Goal: Navigation & Orientation: Find specific page/section

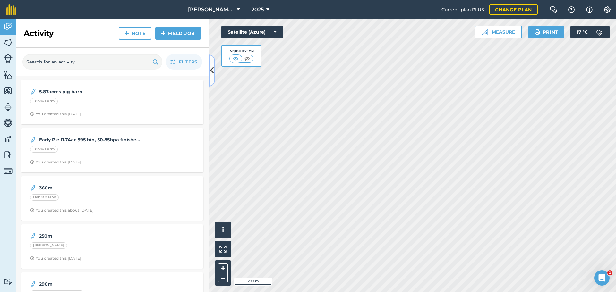
click at [212, 69] on icon at bounding box center [212, 70] width 4 height 11
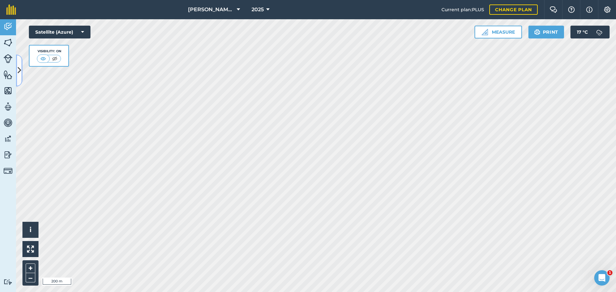
click at [19, 72] on icon at bounding box center [20, 70] width 4 height 11
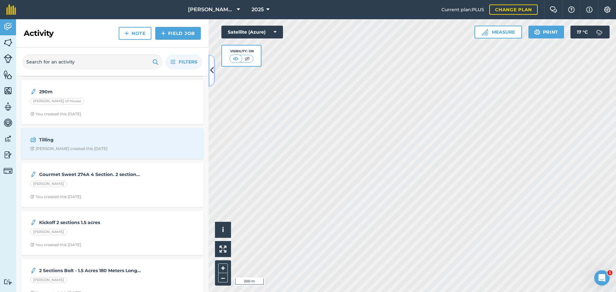
scroll to position [208, 0]
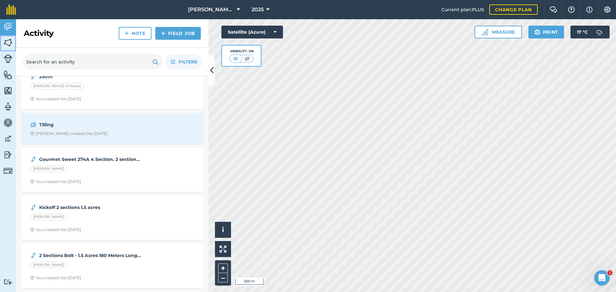
click at [13, 44] on link "Fields" at bounding box center [8, 43] width 16 height 16
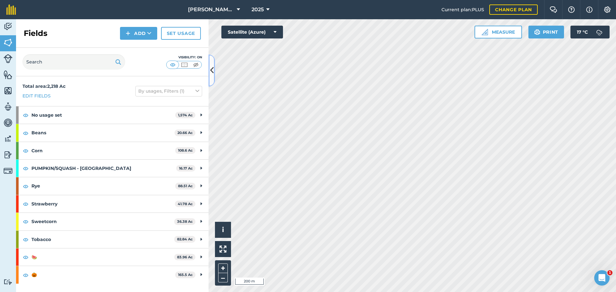
click at [209, 73] on button at bounding box center [211, 71] width 6 height 32
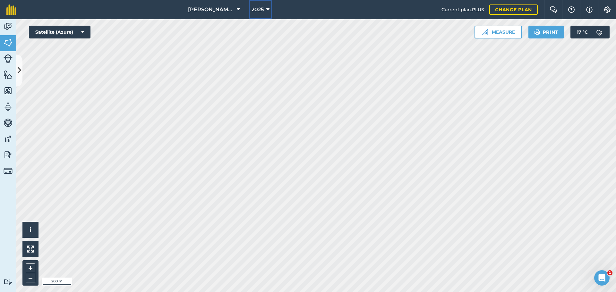
click at [257, 8] on span "2025" at bounding box center [257, 10] width 12 height 8
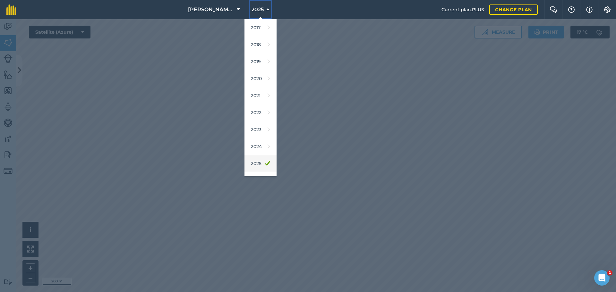
scroll to position [30, 0]
click at [259, 153] on link "2026" at bounding box center [260, 150] width 32 height 17
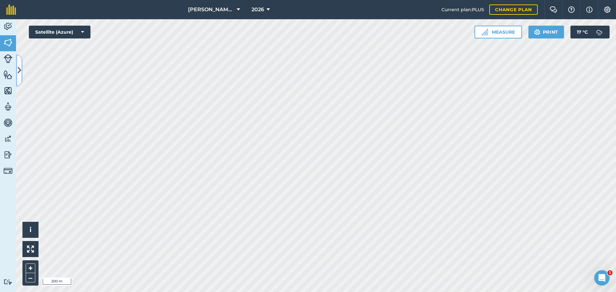
click at [19, 69] on icon at bounding box center [20, 70] width 4 height 11
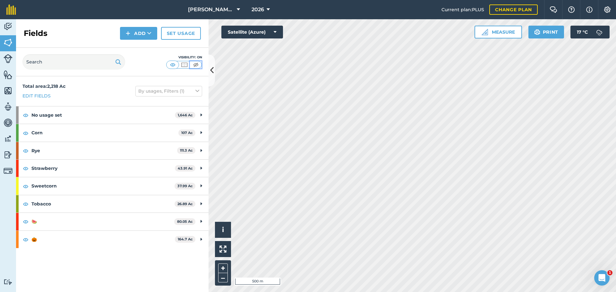
click at [196, 65] on img at bounding box center [196, 65] width 8 height 6
drag, startPoint x: 26, startPoint y: 224, endPoint x: 143, endPoint y: 179, distance: 125.6
click at [26, 223] on img at bounding box center [26, 222] width 6 height 8
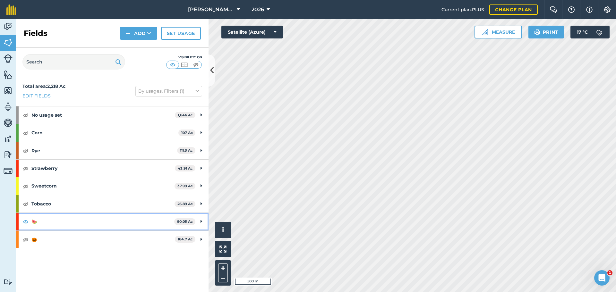
click at [22, 224] on div "🍉 80.05 Ac" at bounding box center [112, 221] width 192 height 17
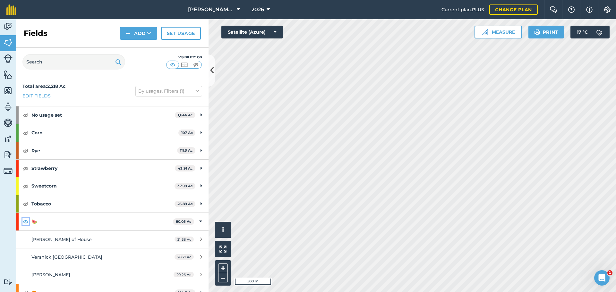
click at [24, 220] on img at bounding box center [26, 222] width 6 height 8
click at [27, 223] on img at bounding box center [26, 222] width 6 height 8
click at [64, 220] on strong "🍉" at bounding box center [101, 221] width 141 height 17
click at [24, 242] on img at bounding box center [26, 240] width 6 height 8
